Goal: Information Seeking & Learning: Understand process/instructions

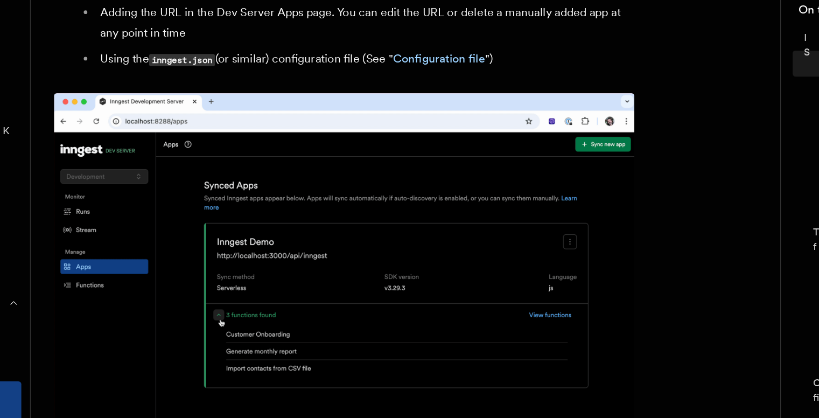
scroll to position [762, 0]
